Goal: Task Accomplishment & Management: Manage account settings

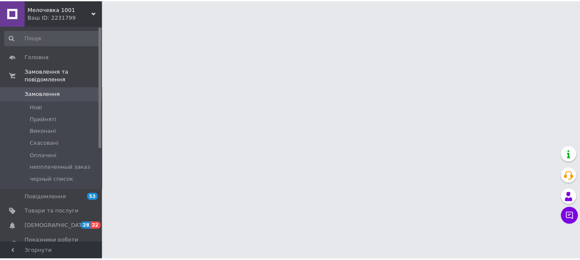
scroll to position [940, 0]
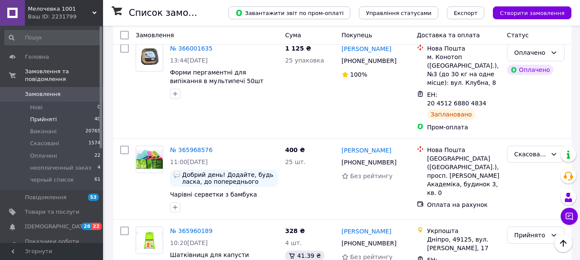
click at [252, 224] on div "№ 365960189 10:20[DATE] [GEOGRAPHIC_DATA] для капусти 32*14.5*2 см" at bounding box center [206, 262] width 149 height 77
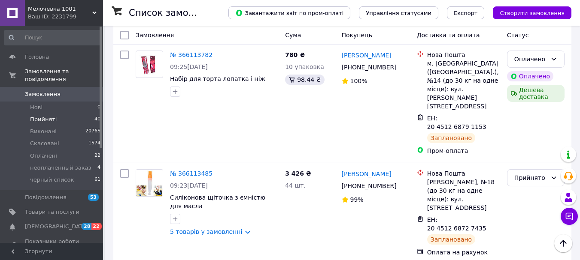
click at [39, 116] on span "Прийняті" at bounding box center [43, 120] width 27 height 8
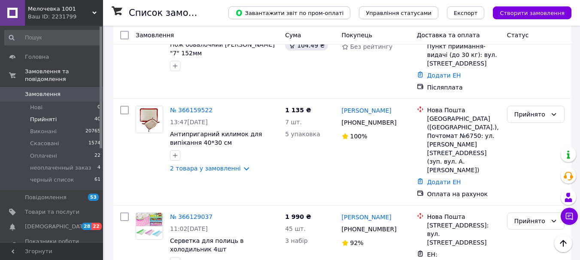
scroll to position [386, 0]
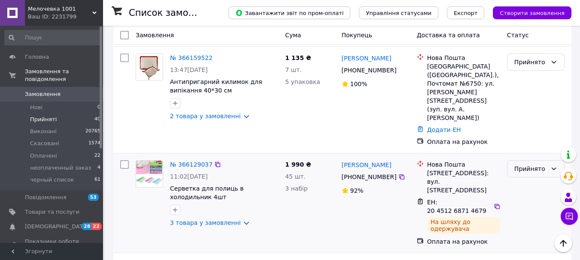
click at [555, 166] on icon at bounding box center [553, 169] width 7 height 7
click at [534, 137] on li "Виконано" at bounding box center [535, 136] width 57 height 15
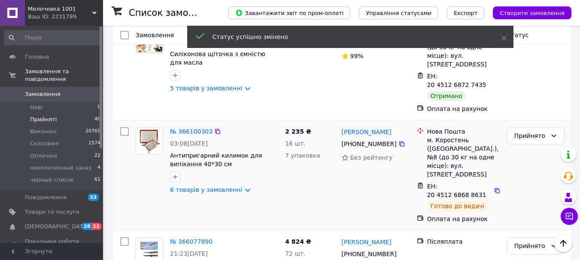
scroll to position [644, 0]
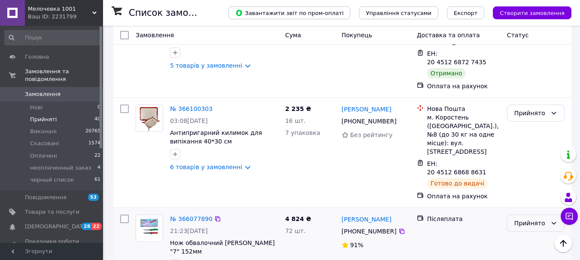
click at [549, 215] on div "Прийнято" at bounding box center [535, 223] width 57 height 17
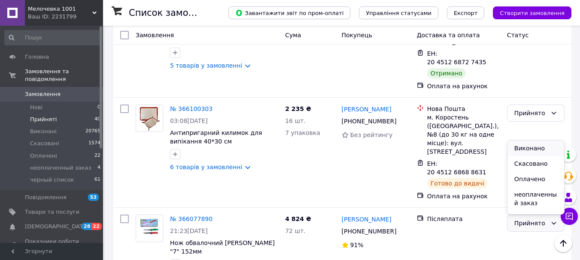
click at [526, 146] on li "Виконано" at bounding box center [535, 148] width 57 height 15
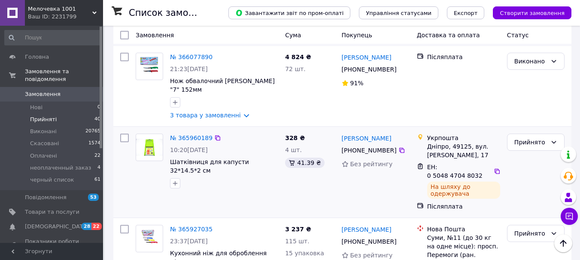
scroll to position [815, 0]
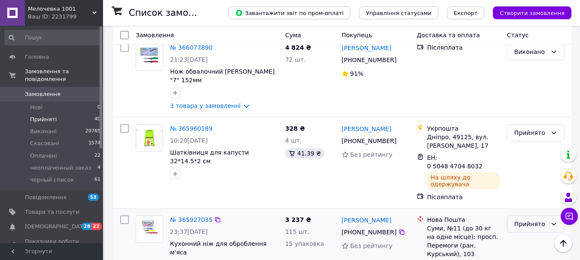
click at [548, 216] on div "Прийнято" at bounding box center [535, 224] width 57 height 17
click at [538, 133] on li "Виконано" at bounding box center [535, 132] width 57 height 15
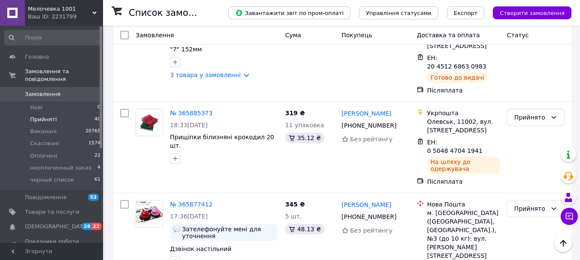
scroll to position [1158, 0]
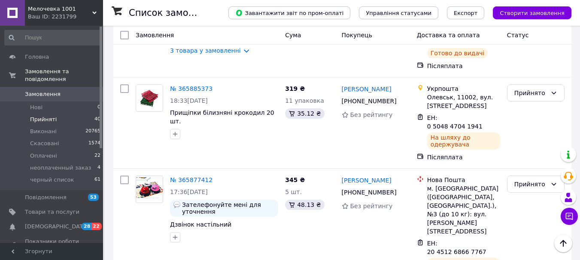
click at [534, 154] on li "Виконано" at bounding box center [535, 151] width 57 height 15
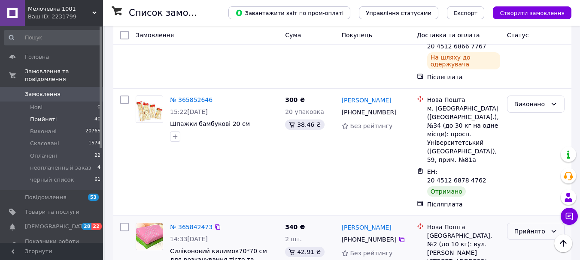
scroll to position [1124, 0]
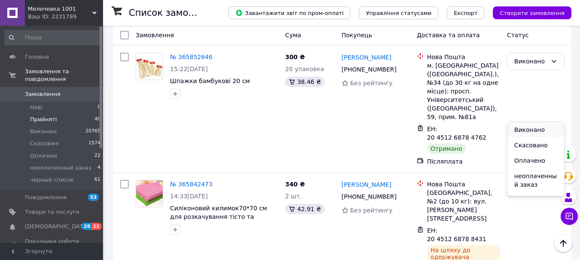
click at [536, 129] on li "Виконано" at bounding box center [535, 129] width 57 height 15
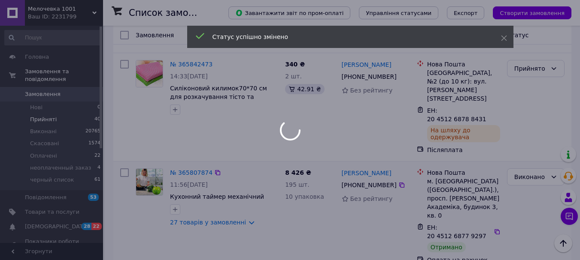
scroll to position [1253, 0]
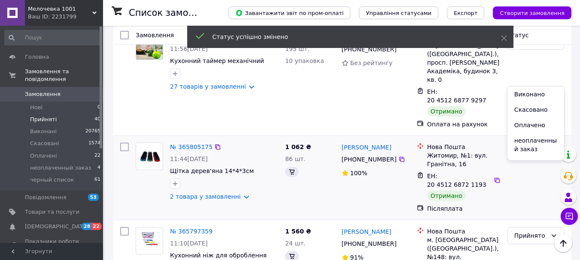
scroll to position [1143, 0]
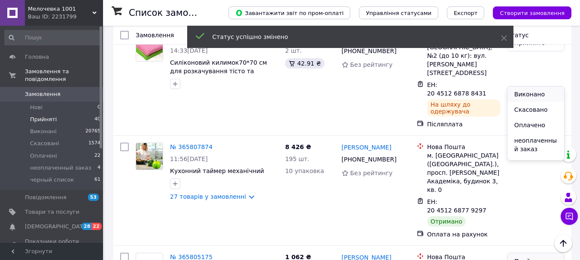
click at [532, 97] on li "Виконано" at bounding box center [535, 94] width 57 height 15
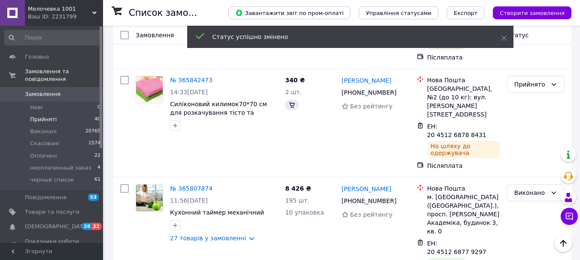
scroll to position [1296, 0]
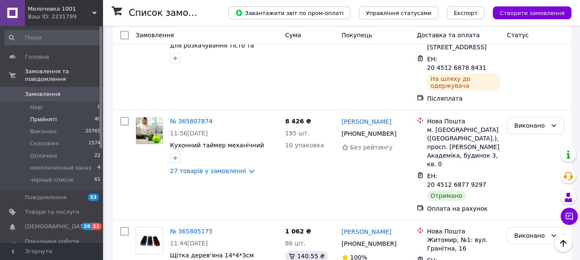
click at [535, 125] on li "Виконано" at bounding box center [535, 127] width 57 height 15
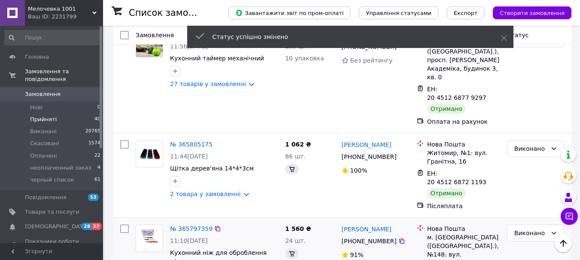
scroll to position [1425, 0]
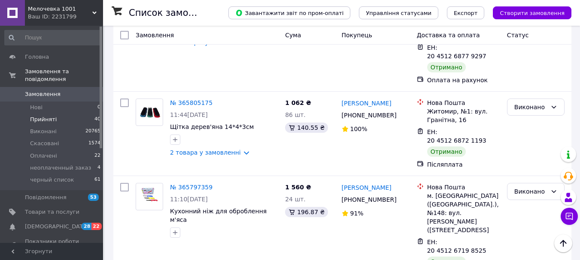
click at [536, 101] on li "Виконано" at bounding box center [535, 100] width 57 height 15
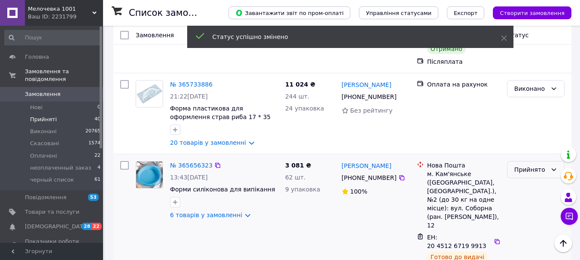
scroll to position [1400, 0]
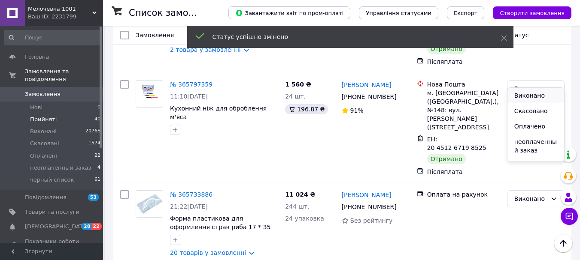
click at [538, 95] on li "Виконано" at bounding box center [535, 95] width 57 height 15
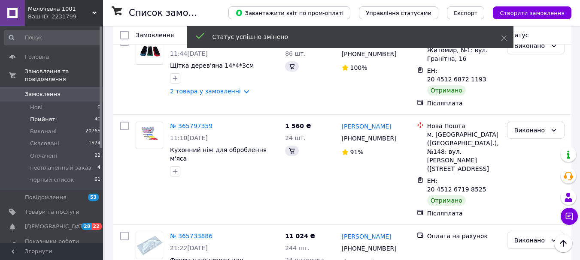
scroll to position [1596, 0]
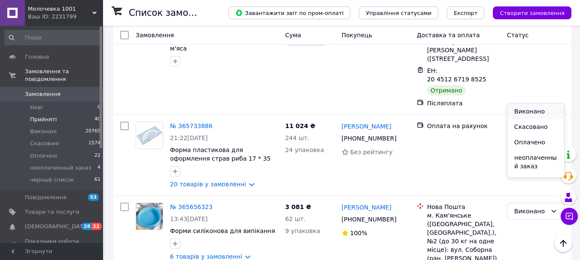
click at [532, 110] on li "Виконано" at bounding box center [535, 111] width 57 height 15
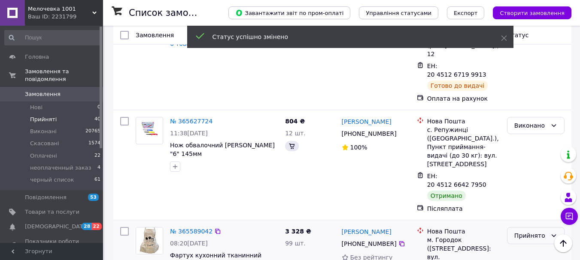
scroll to position [1572, 0]
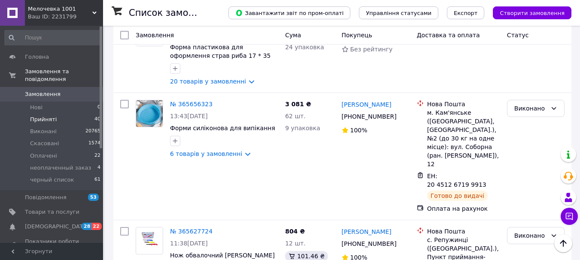
click at [533, 121] on li "Виконано" at bounding box center [535, 118] width 57 height 15
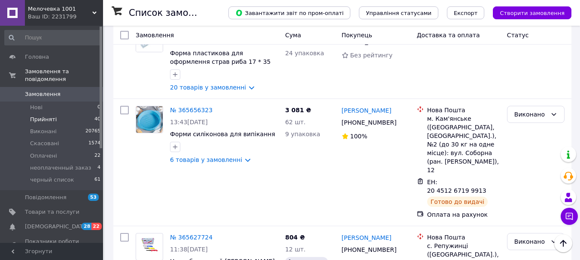
scroll to position [1702, 0]
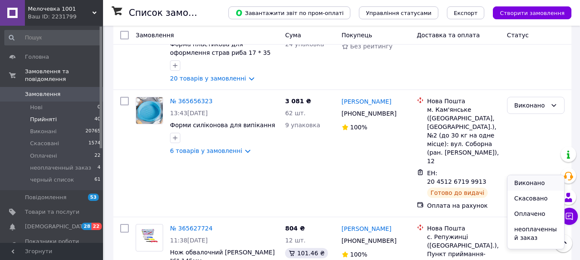
click at [527, 181] on li "Виконано" at bounding box center [535, 182] width 57 height 15
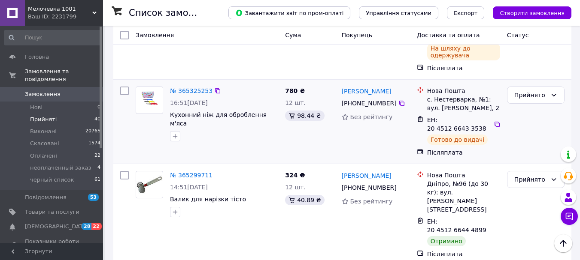
scroll to position [215, 0]
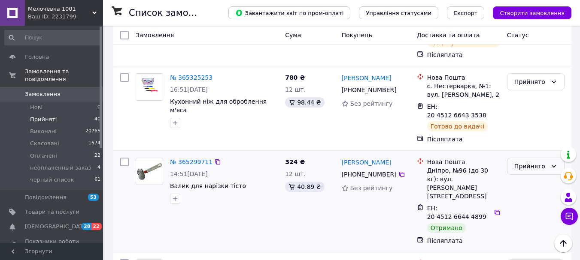
click at [550, 163] on icon at bounding box center [553, 166] width 7 height 7
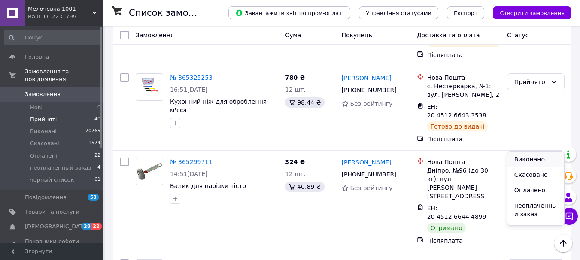
click at [522, 163] on li "Виконано" at bounding box center [535, 159] width 57 height 15
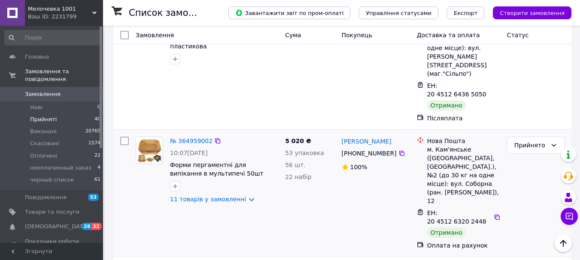
scroll to position [257, 0]
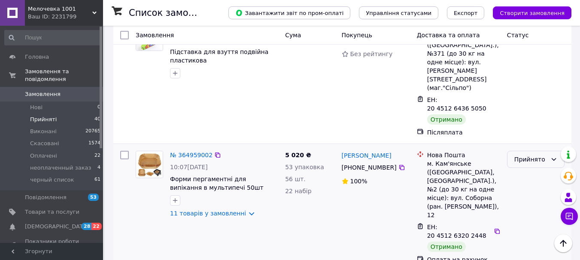
click at [554, 156] on icon at bounding box center [553, 159] width 7 height 7
click at [535, 144] on li "Виконано" at bounding box center [535, 143] width 57 height 15
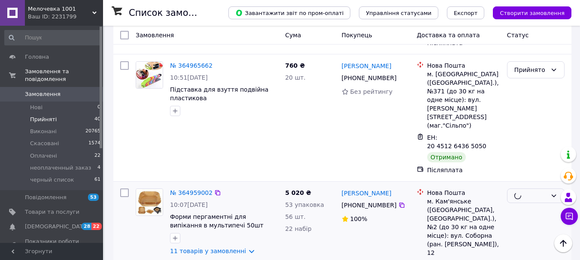
scroll to position [172, 0]
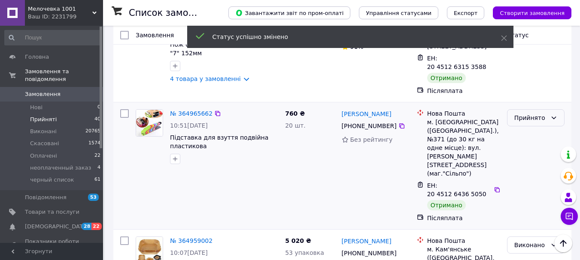
click at [551, 114] on div "Прийнято" at bounding box center [535, 117] width 57 height 17
click at [529, 129] on li "Виконано" at bounding box center [535, 128] width 57 height 15
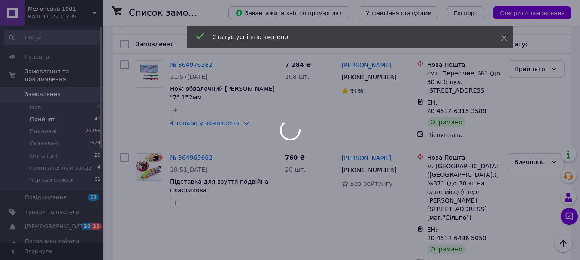
scroll to position [43, 0]
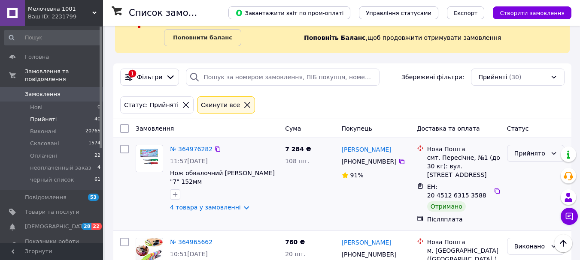
click at [548, 152] on div "Прийнято" at bounding box center [535, 153] width 57 height 17
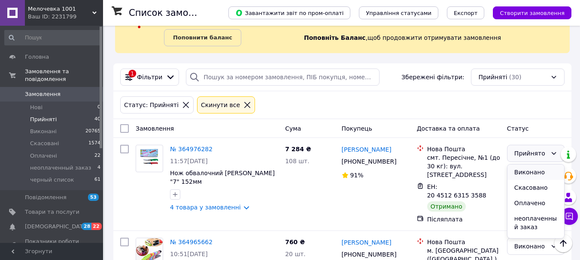
click at [517, 172] on li "Виконано" at bounding box center [535, 172] width 57 height 15
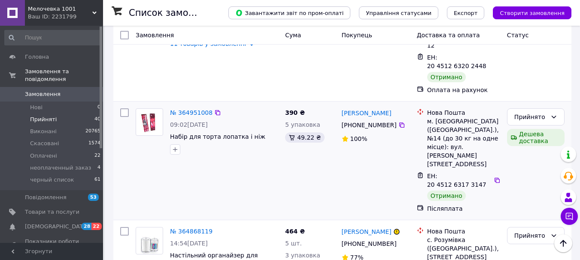
scroll to position [429, 0]
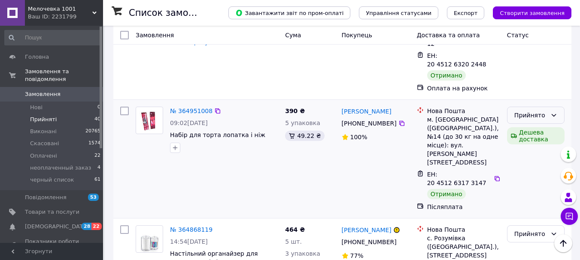
click at [553, 114] on icon at bounding box center [553, 115] width 5 height 3
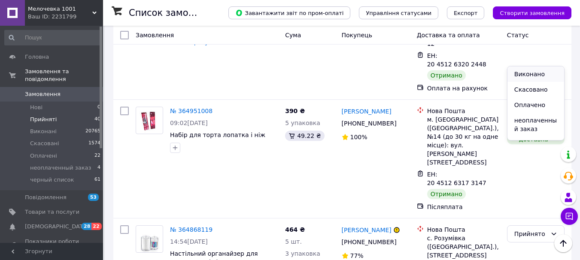
click at [534, 75] on li "Виконано" at bounding box center [535, 73] width 57 height 15
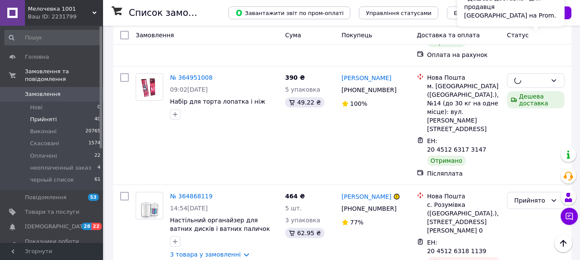
scroll to position [515, 0]
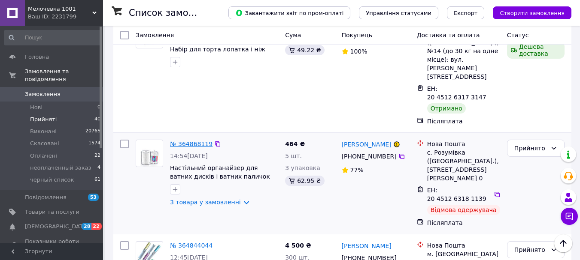
click at [184, 141] on link "№ 364868119" at bounding box center [191, 144] width 42 height 7
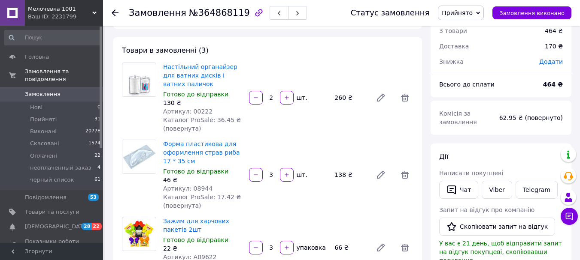
scroll to position [86, 0]
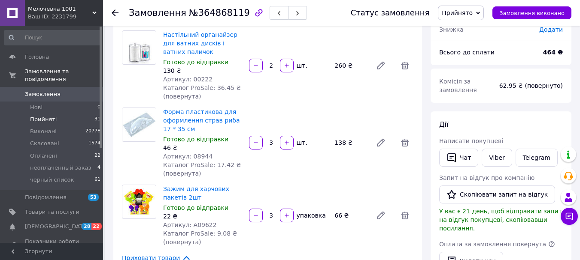
click at [52, 116] on span "Прийняті" at bounding box center [43, 120] width 27 height 8
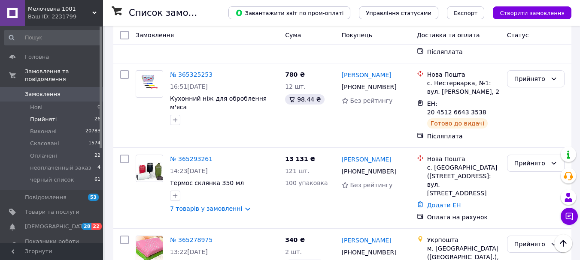
scroll to position [1244, 0]
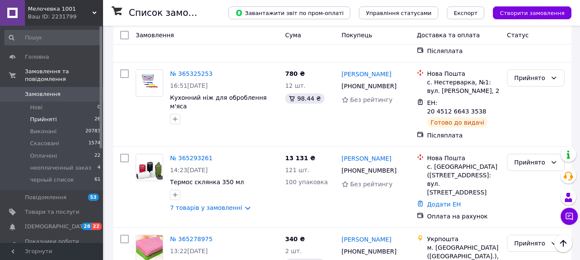
click at [534, 141] on li "Виконано" at bounding box center [535, 143] width 57 height 15
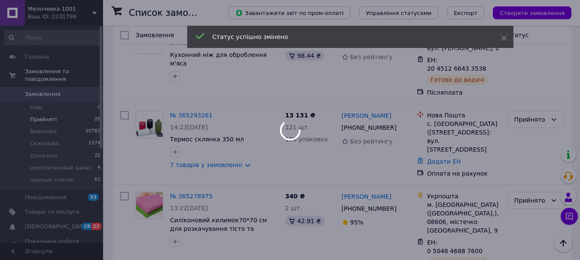
scroll to position [1330, 0]
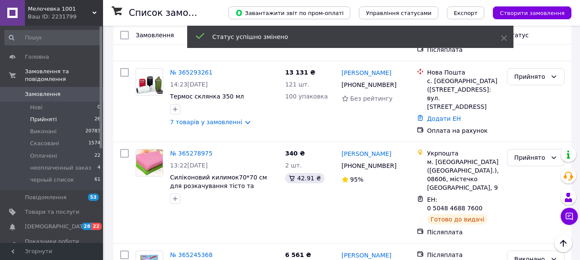
click at [533, 134] on li "Виконано" at bounding box center [535, 130] width 57 height 15
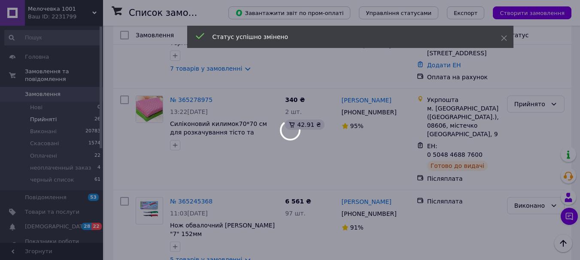
scroll to position [1459, 0]
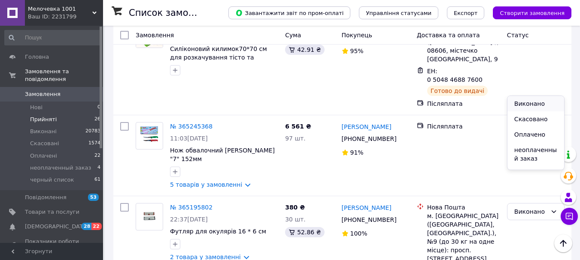
click at [527, 106] on li "Виконано" at bounding box center [535, 103] width 57 height 15
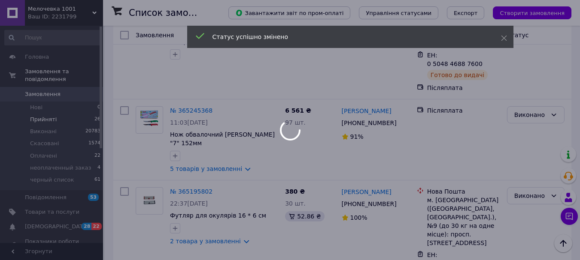
scroll to position [1544, 0]
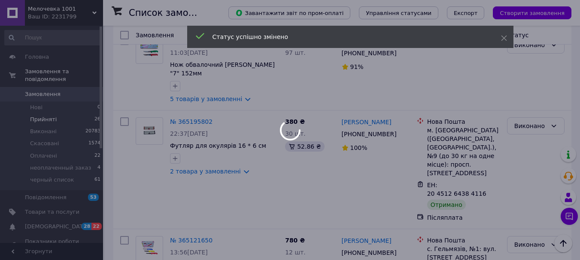
click at [551, 76] on div at bounding box center [290, 130] width 580 height 260
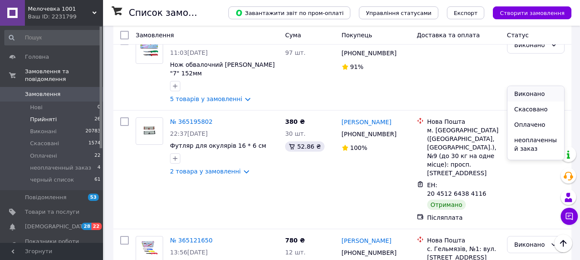
click at [534, 94] on li "Виконано" at bounding box center [535, 93] width 57 height 15
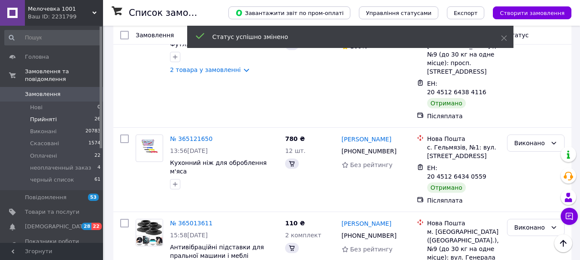
scroll to position [1492, 0]
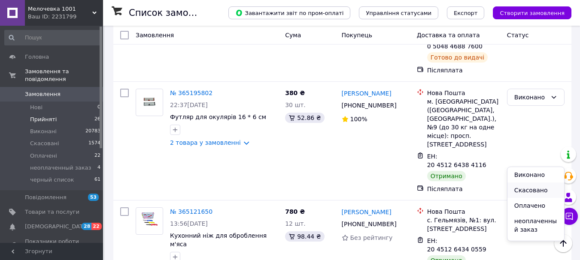
click at [520, 190] on li "Скасовано" at bounding box center [535, 190] width 57 height 15
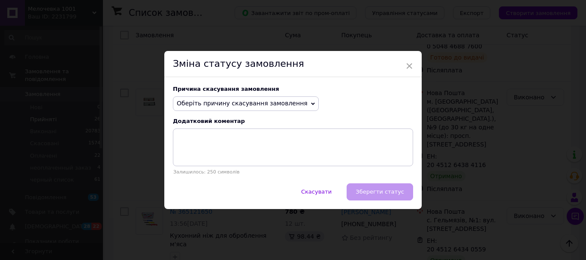
click at [295, 107] on span "Оберіть причину скасування замовлення" at bounding box center [246, 104] width 146 height 15
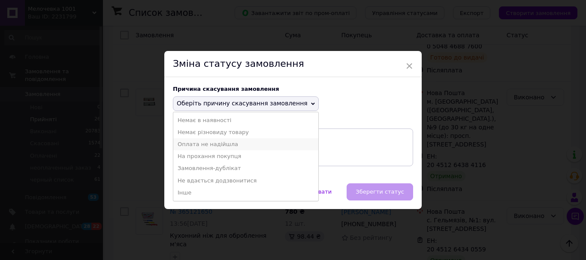
click at [195, 145] on li "Оплата не надійшла" at bounding box center [245, 145] width 145 height 12
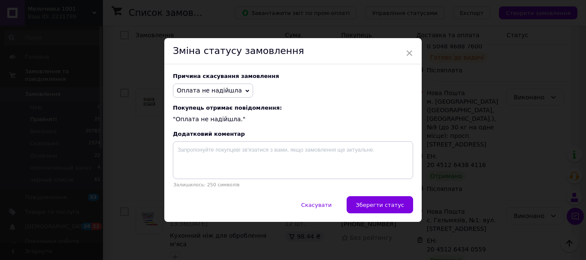
click at [367, 202] on button "Зберегти статус" at bounding box center [380, 204] width 66 height 17
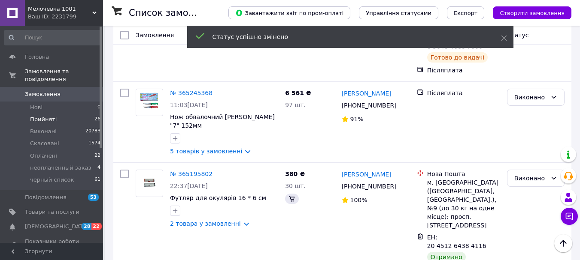
scroll to position [1565, 0]
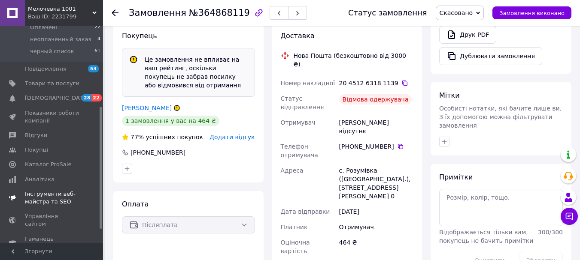
scroll to position [168, 0]
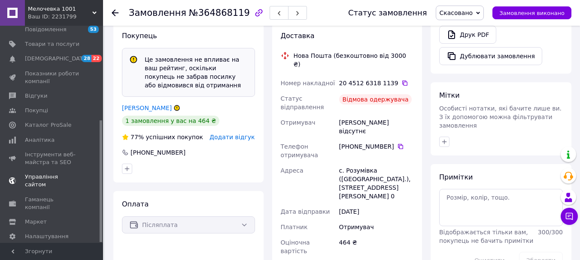
click at [55, 173] on span "Управління сайтом" at bounding box center [52, 180] width 54 height 15
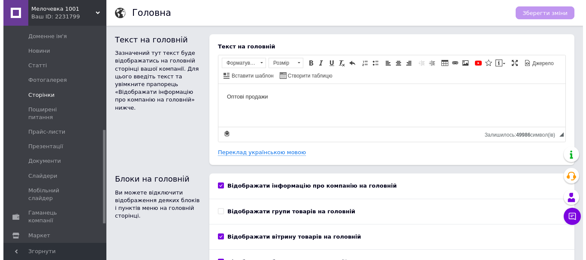
scroll to position [286, 0]
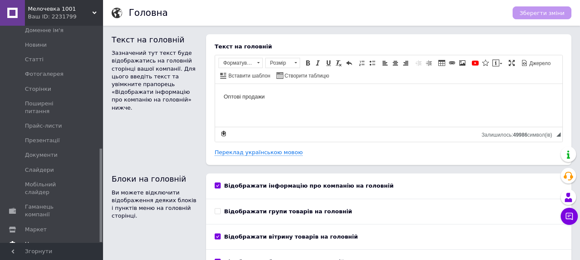
click at [41, 241] on span "Налаштування" at bounding box center [47, 245] width 44 height 8
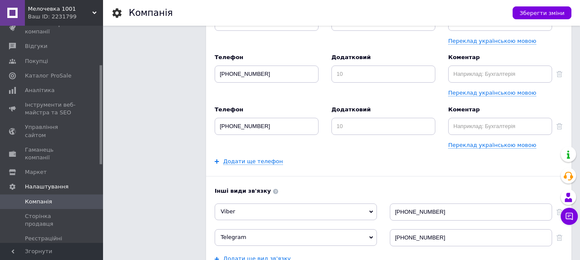
scroll to position [85, 0]
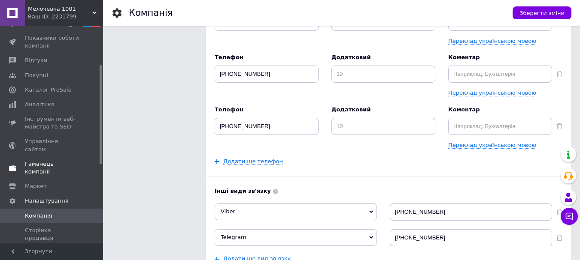
click at [34, 160] on span "Гаманець компанії" at bounding box center [52, 167] width 54 height 15
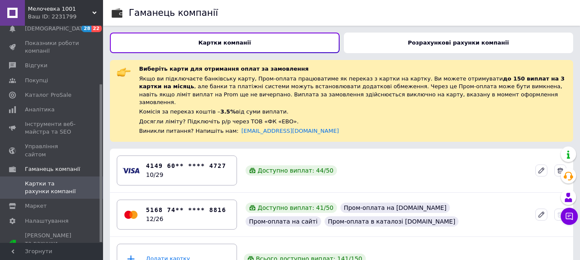
click at [447, 48] on div "Розрахункові рахунки компанії" at bounding box center [459, 43] width 230 height 21
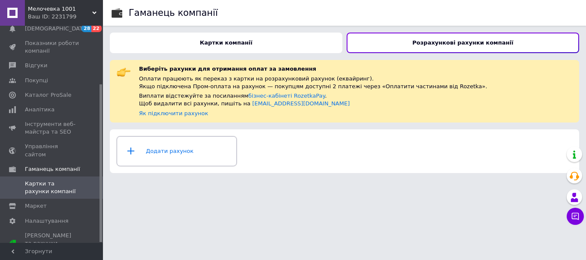
click at [199, 159] on div "Додати рахунок" at bounding box center [176, 152] width 109 height 26
click at [232, 41] on b "Картки компанії" at bounding box center [226, 42] width 53 height 6
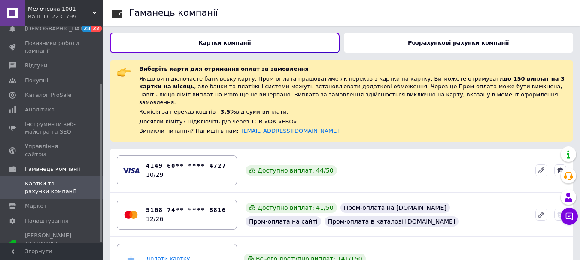
click at [427, 43] on b "Розрахункові рахунки компанії" at bounding box center [458, 42] width 101 height 6
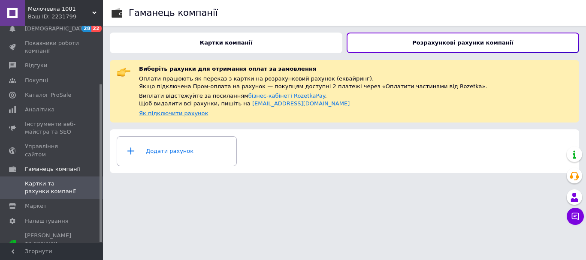
click at [178, 117] on link "Як підключити рахунок" at bounding box center [173, 113] width 69 height 6
click at [254, 97] on link "бізнес-кабінеті RozetkaPay" at bounding box center [286, 96] width 77 height 6
click at [234, 44] on b "Картки компанії" at bounding box center [226, 42] width 53 height 6
